Goal: Find specific page/section: Find specific page/section

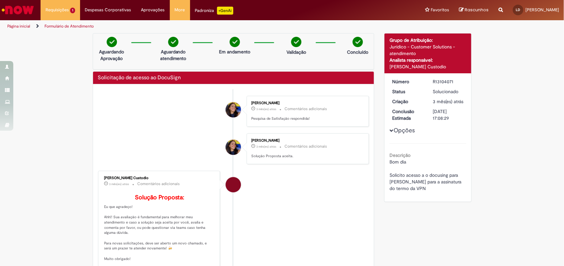
click at [23, 11] on img "Ir para a Homepage" at bounding box center [18, 9] width 34 height 13
click at [70, 36] on span "NF Manual Correção" at bounding box center [64, 35] width 34 height 5
